Goal: Use online tool/utility

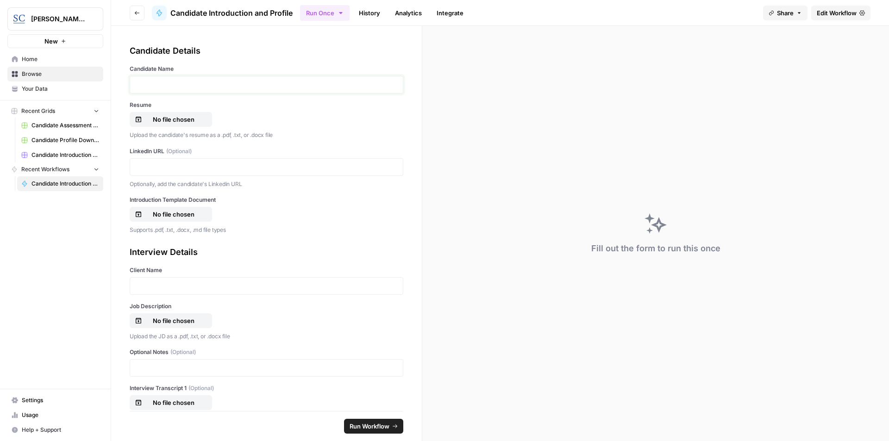
click at [188, 88] on p at bounding box center [267, 84] width 262 height 9
click at [197, 83] on p "****" at bounding box center [263, 84] width 255 height 9
click at [169, 118] on p "No file chosen" at bounding box center [173, 119] width 59 height 9
click at [195, 169] on p at bounding box center [267, 167] width 262 height 9
click at [190, 219] on button "No file chosen" at bounding box center [171, 214] width 82 height 15
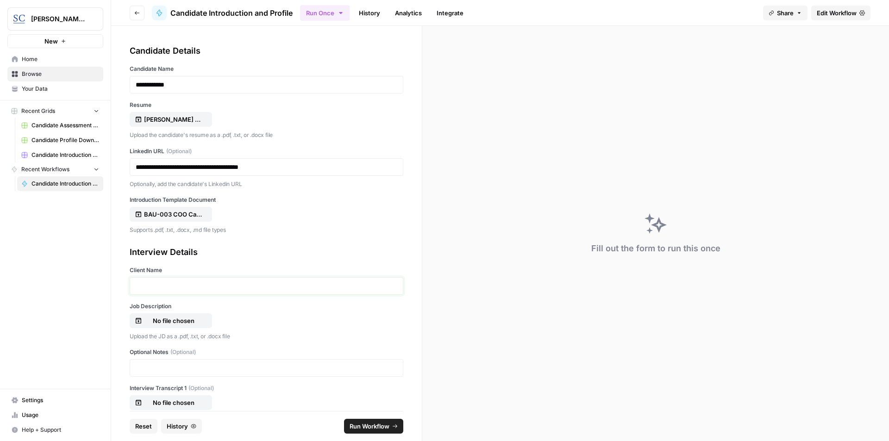
click at [190, 288] on p at bounding box center [267, 286] width 262 height 9
click at [236, 286] on p "**********" at bounding box center [263, 286] width 255 height 9
click at [187, 319] on p "No file chosen" at bounding box center [173, 320] width 59 height 9
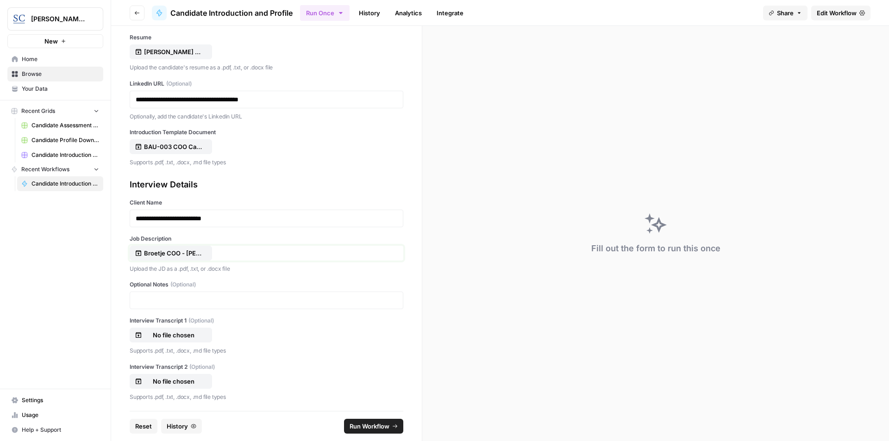
scroll to position [69, 0]
click at [376, 428] on span "Run Workflow" at bounding box center [370, 426] width 40 height 9
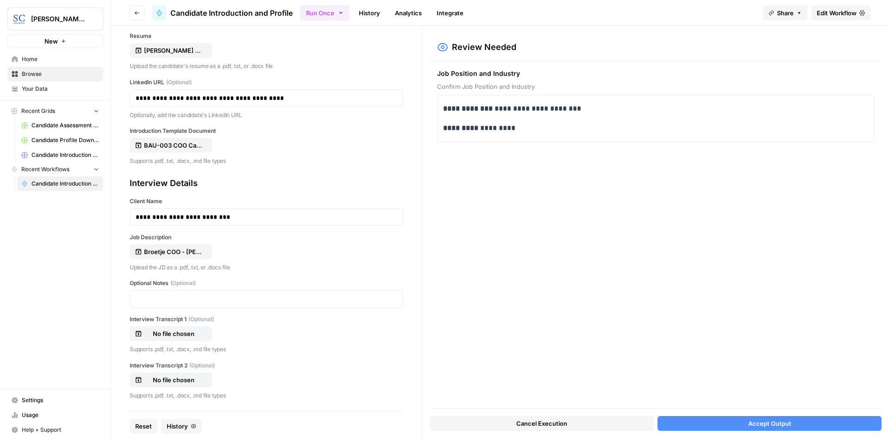
click at [803, 423] on button "Accept Output" at bounding box center [770, 423] width 224 height 15
